Goal: Use online tool/utility: Utilize a website feature to perform a specific function

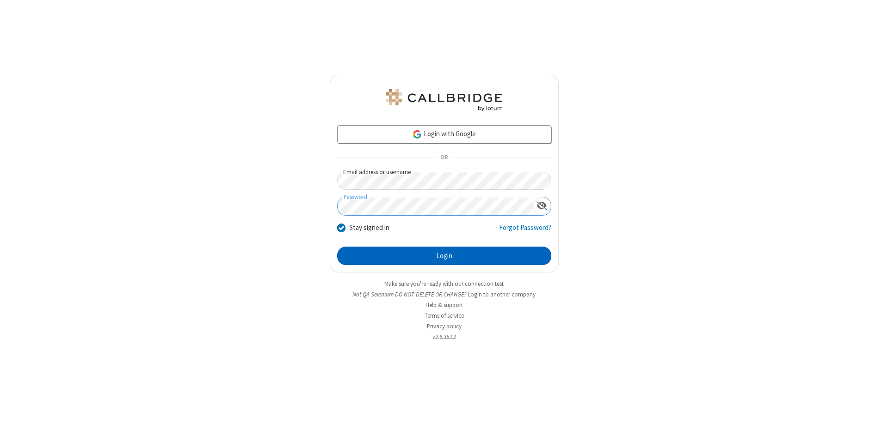
click at [444, 256] on button "Login" at bounding box center [444, 256] width 214 height 18
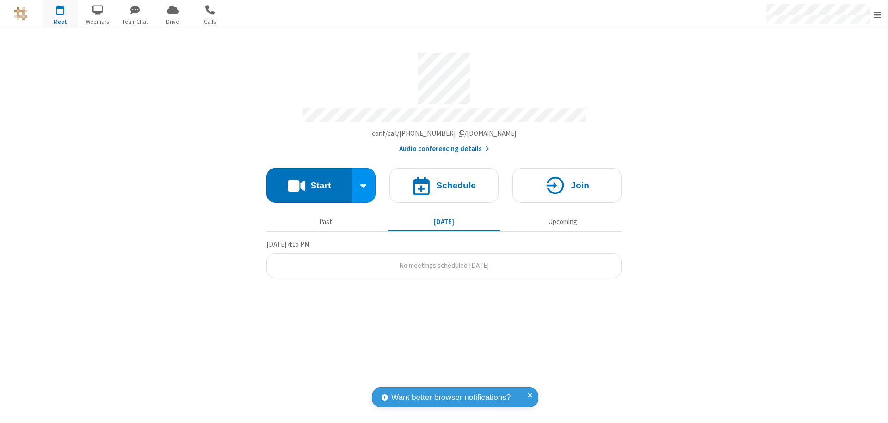
click at [309, 181] on button "Start" at bounding box center [309, 185] width 86 height 35
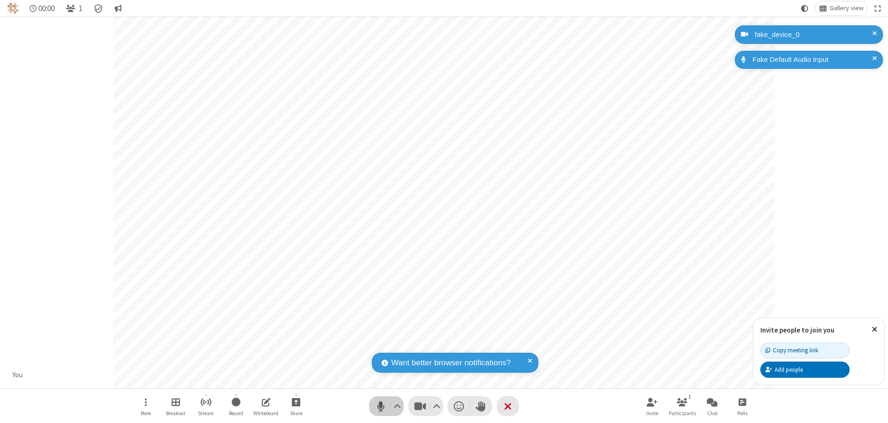
click at [380, 406] on span "Mute (⌘+Shift+A)" at bounding box center [381, 406] width 14 height 13
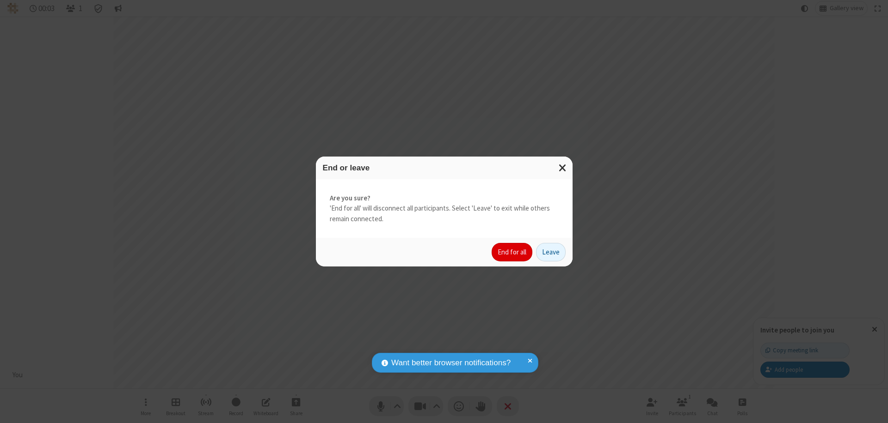
click at [512, 252] on button "End for all" at bounding box center [511, 252] width 41 height 18
